Goal: Information Seeking & Learning: Check status

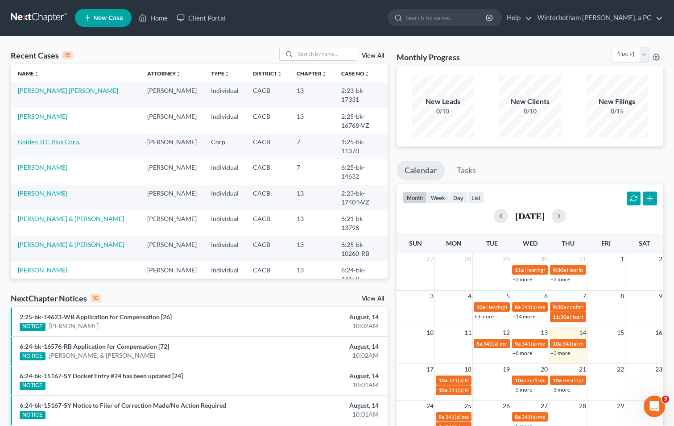
click at [40, 138] on link "Golden TLC Plus Corp." at bounding box center [49, 142] width 62 height 8
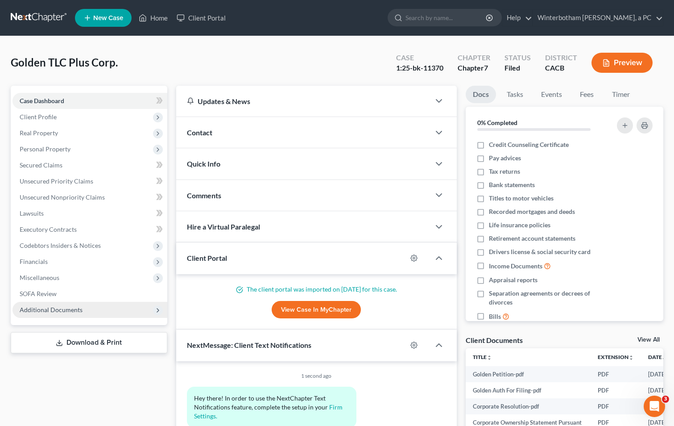
click at [129, 311] on span "Additional Documents" at bounding box center [89, 310] width 155 height 16
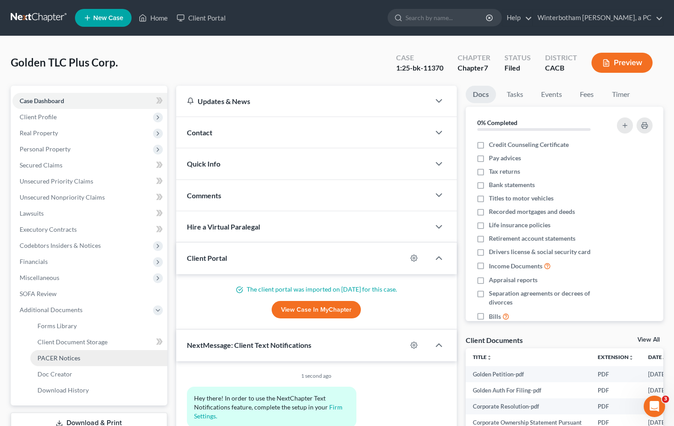
click at [108, 357] on link "PACER Notices" at bounding box center [98, 358] width 137 height 16
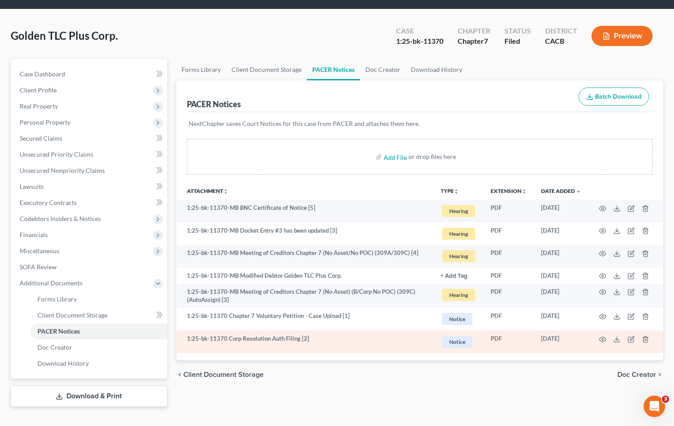
scroll to position [41, 0]
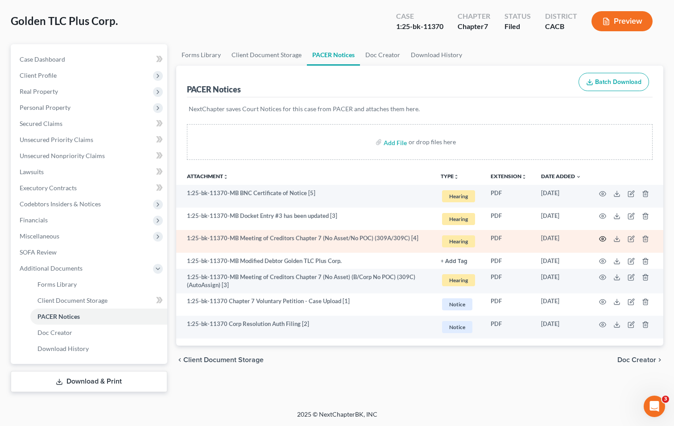
click at [602, 238] on icon "button" at bounding box center [602, 238] width 7 height 7
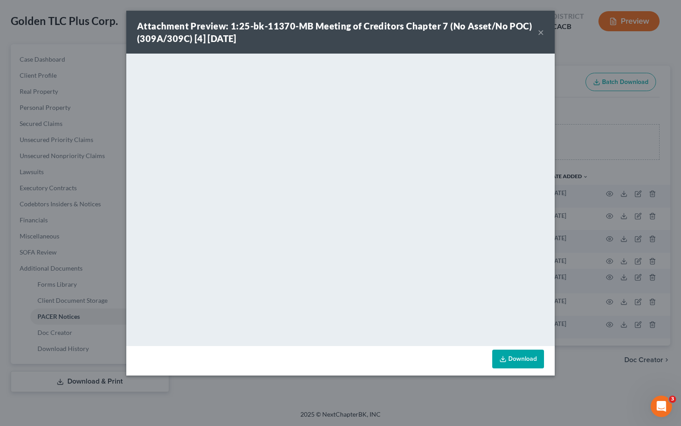
click at [541, 33] on button "×" at bounding box center [541, 32] width 6 height 11
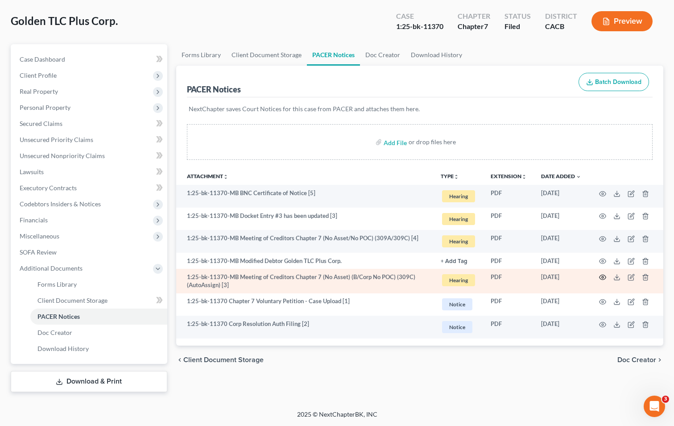
click at [602, 277] on circle "button" at bounding box center [603, 277] width 2 height 2
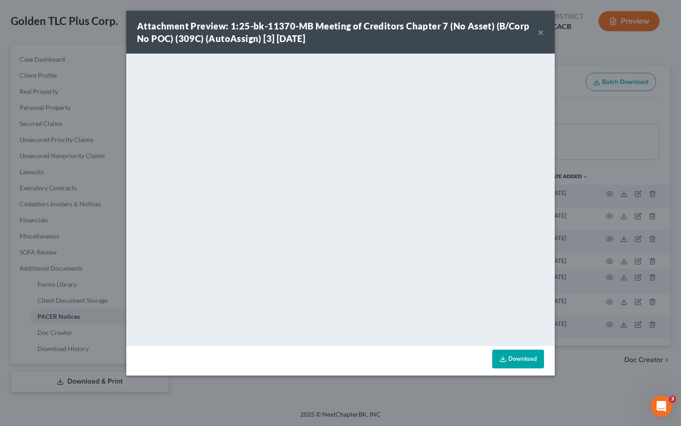
click at [536, 33] on div "Attachment Preview: 1:25-bk-11370-MB Meeting of Creditors Chapter 7 (No Asset) …" at bounding box center [337, 32] width 401 height 25
click at [539, 28] on button "×" at bounding box center [541, 32] width 6 height 11
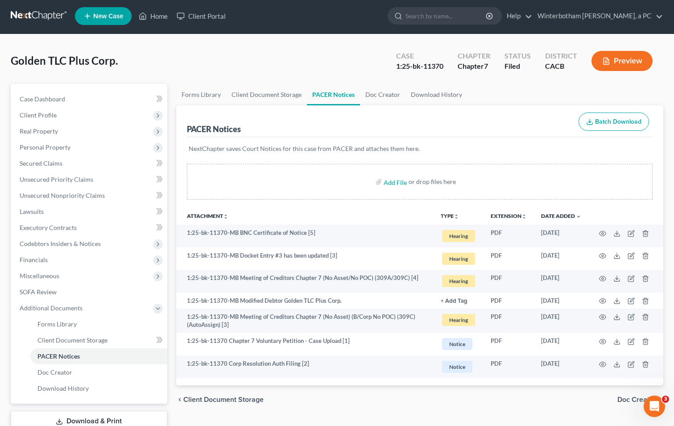
scroll to position [0, 0]
